Goal: Transaction & Acquisition: Obtain resource

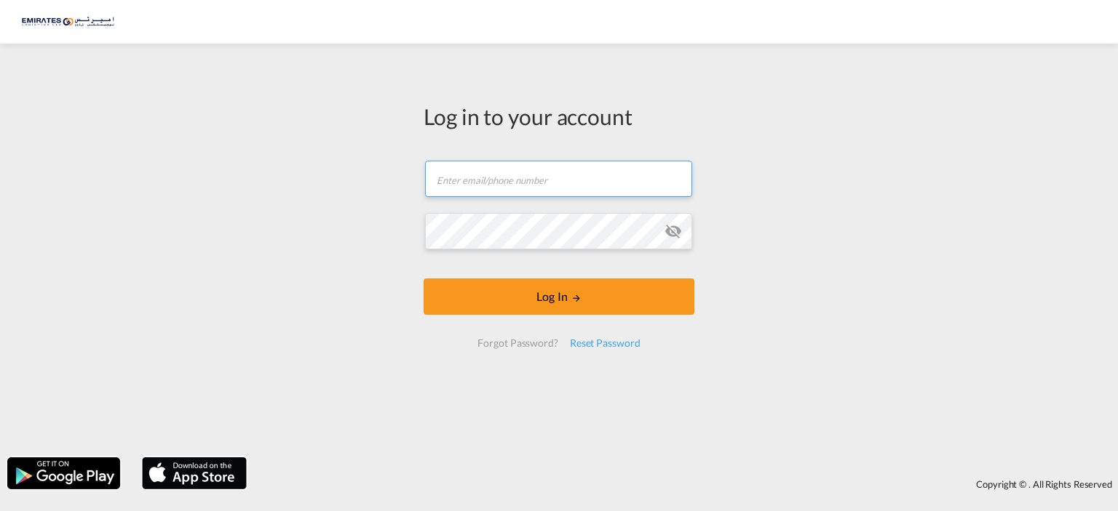
type input "[EMAIL_ADDRESS][DOMAIN_NAME]"
click at [486, 183] on input "[EMAIL_ADDRESS][DOMAIN_NAME]" at bounding box center [558, 179] width 267 height 36
click at [729, 197] on div "Log in to your account [EMAIL_ADDRESS][DOMAIN_NAME] Log In Forgot Password? Res…" at bounding box center [559, 250] width 1118 height 399
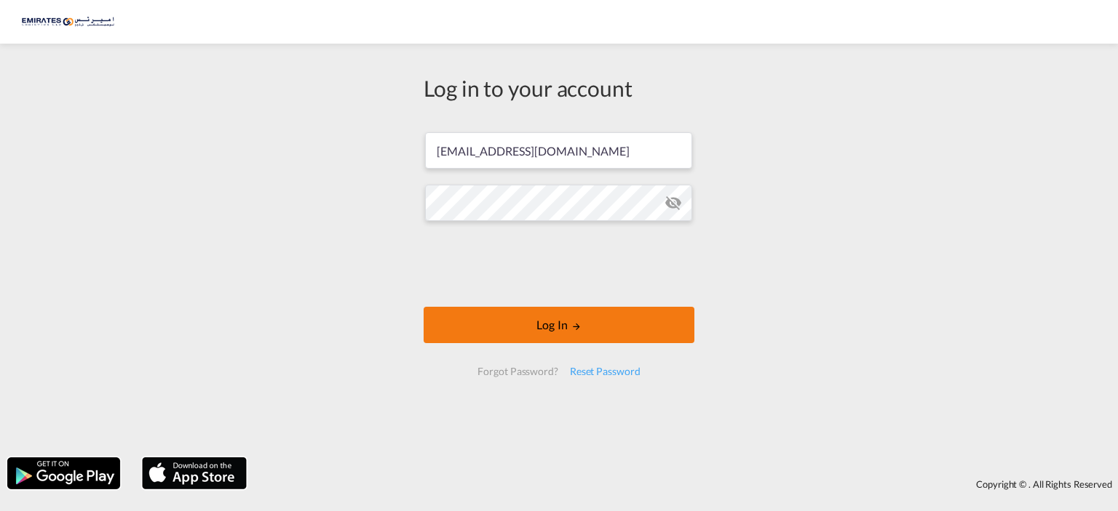
click at [589, 293] on div at bounding box center [558, 266] width 221 height 60
click at [626, 331] on button "Log In" at bounding box center [558, 325] width 271 height 36
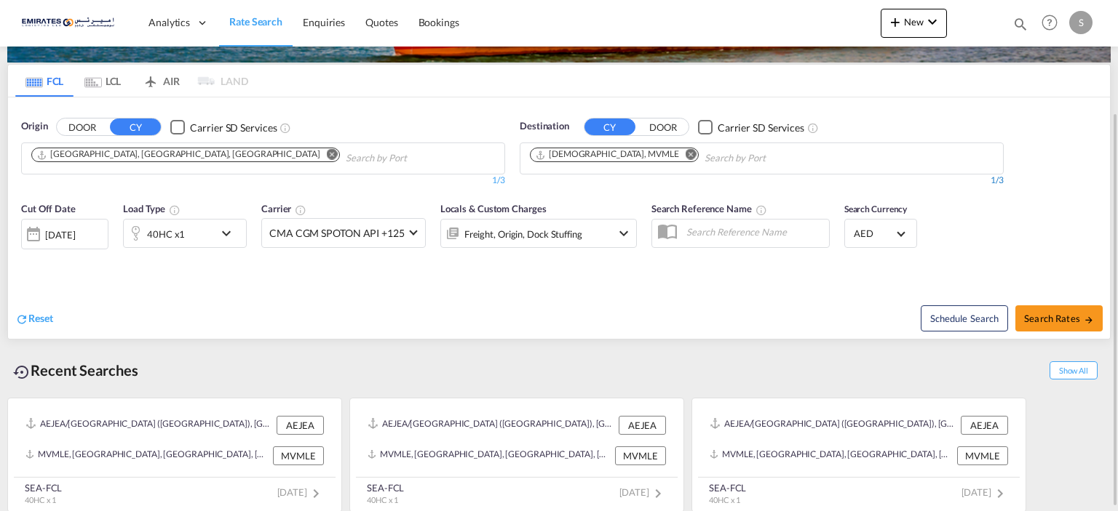
scroll to position [148, 0]
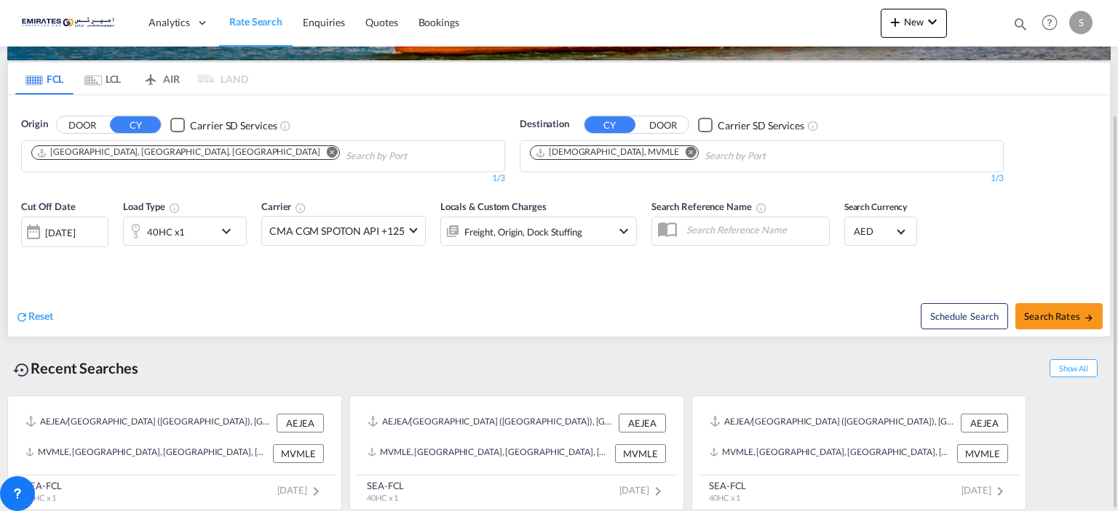
click at [99, 229] on div "[DATE]" at bounding box center [64, 232] width 87 height 31
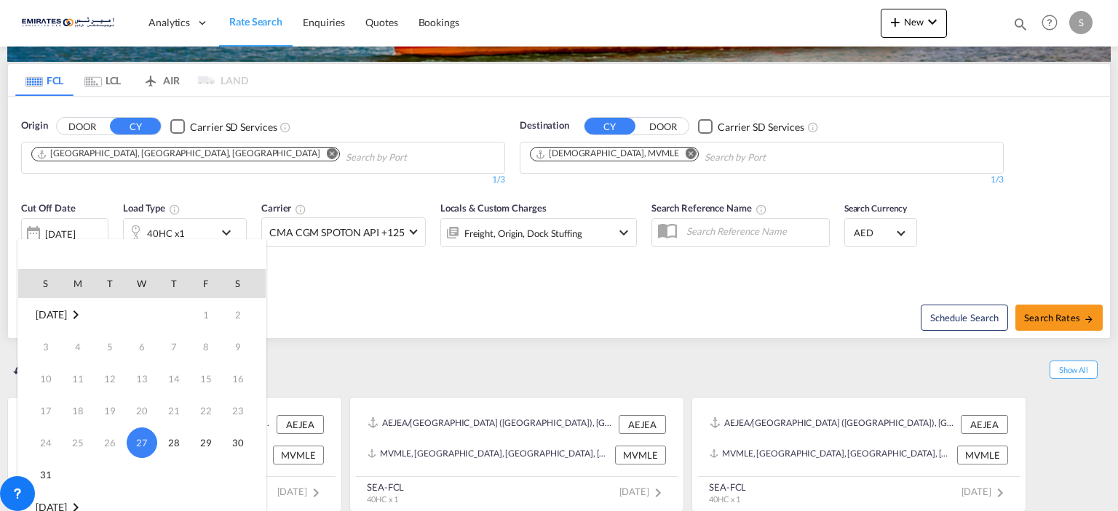
click at [456, 323] on div at bounding box center [559, 255] width 1118 height 511
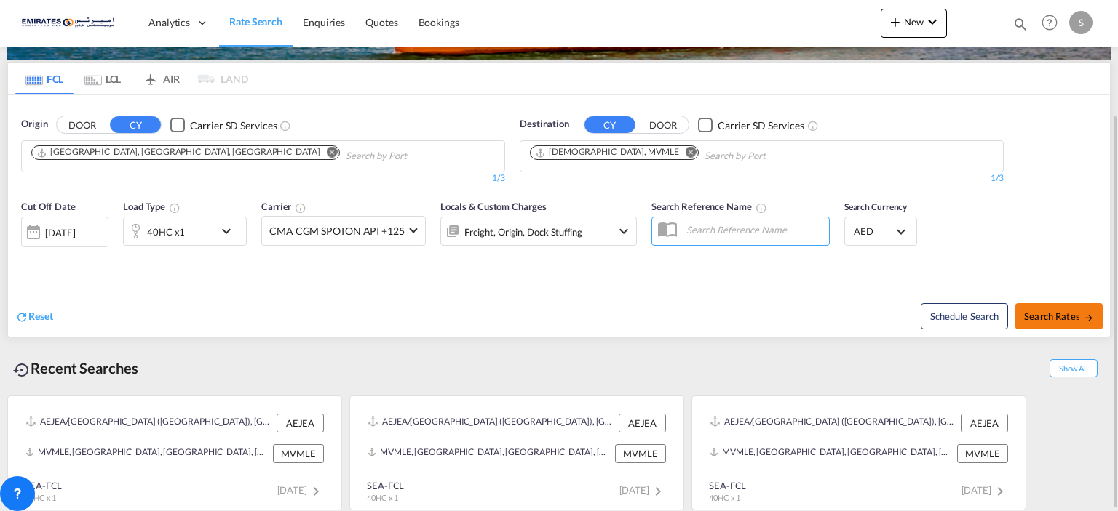
click at [1055, 319] on span "Search Rates" at bounding box center [1059, 317] width 70 height 12
type input "AEJEA to MVMLE / [DATE]"
